Goal: Book appointment/travel/reservation

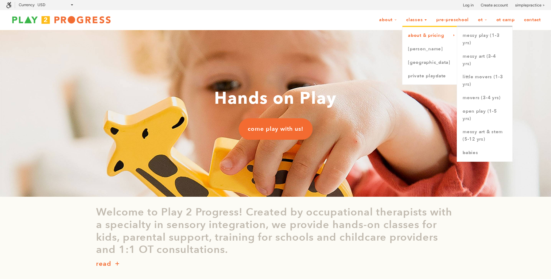
click at [425, 34] on link "About & Pricing" at bounding box center [429, 36] width 55 height 14
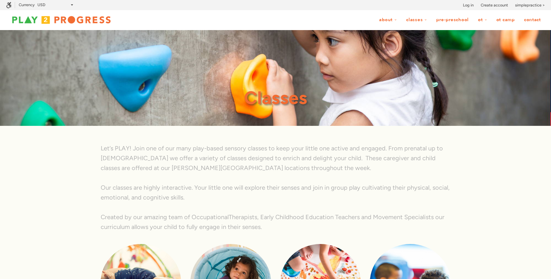
click at [322, 25] on ul "About Our Story Our Team Locations Shop Blog Illness and Injury Policies Intern…" at bounding box center [331, 20] width 428 height 12
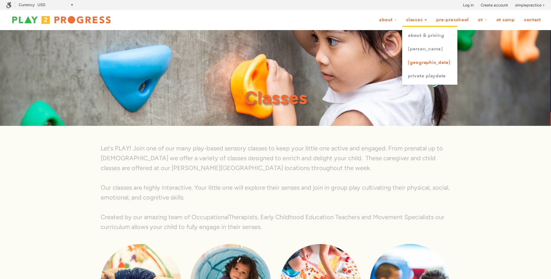
click at [427, 62] on link "[GEOGRAPHIC_DATA]" at bounding box center [429, 63] width 55 height 14
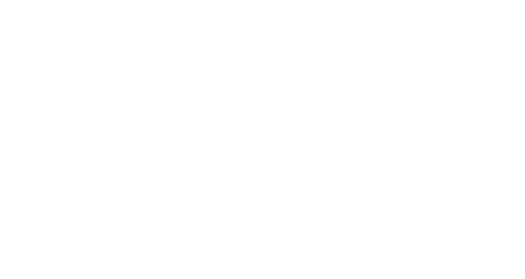
scroll to position [430, 0]
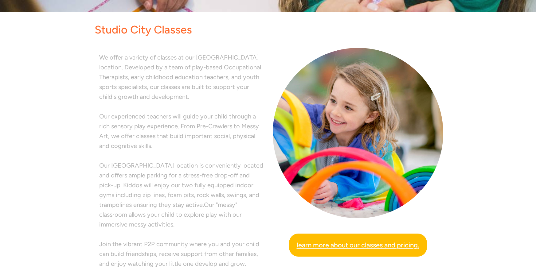
scroll to position [108, 0]
